Goal: Task Accomplishment & Management: Use online tool/utility

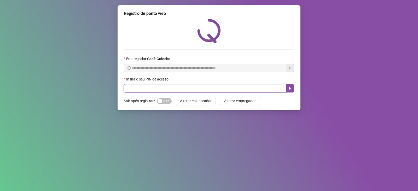
click at [213, 87] on input "text" at bounding box center [205, 88] width 162 height 8
type input "*****"
click at [290, 90] on icon "caret-right" at bounding box center [290, 88] width 4 height 4
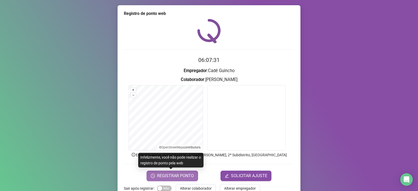
click at [187, 180] on button "REGISTRAR PONTO" at bounding box center [171, 176] width 51 height 10
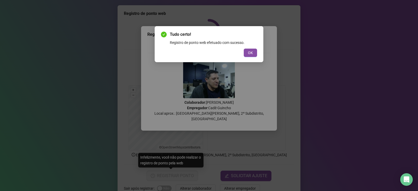
click at [253, 48] on div "Tudo certo! Registro de ponto web efetuado com sucesso. OK" at bounding box center [209, 44] width 96 height 26
click at [254, 52] on button "OK" at bounding box center [250, 53] width 13 height 8
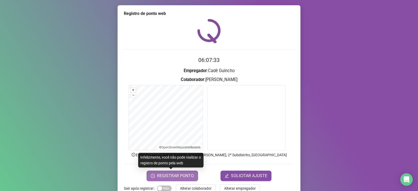
click at [177, 174] on span "REGISTRAR PONTO" at bounding box center [175, 176] width 37 height 6
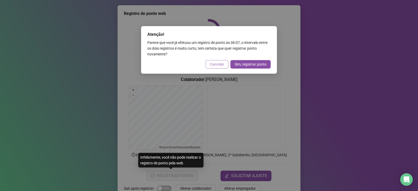
click at [213, 63] on span "Cancelar" at bounding box center [217, 64] width 14 height 6
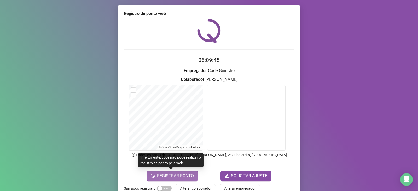
click at [177, 176] on span "REGISTRAR PONTO" at bounding box center [175, 176] width 37 height 6
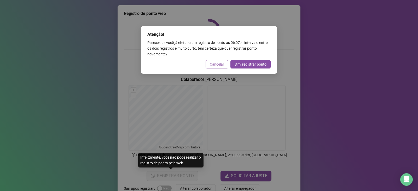
click at [217, 67] on span "Cancelar" at bounding box center [217, 64] width 14 height 6
